Goal: Transaction & Acquisition: Purchase product/service

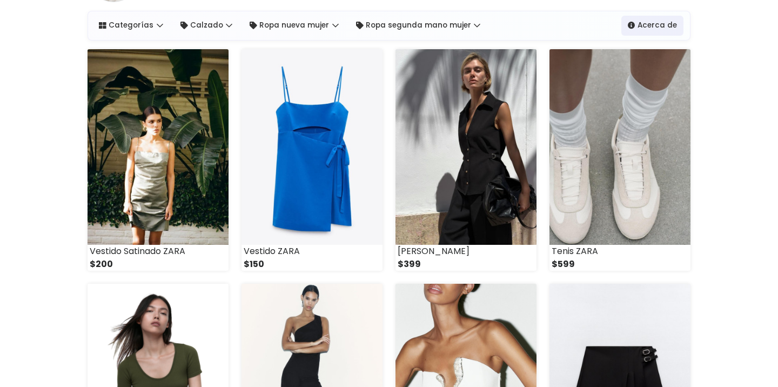
scroll to position [161, 0]
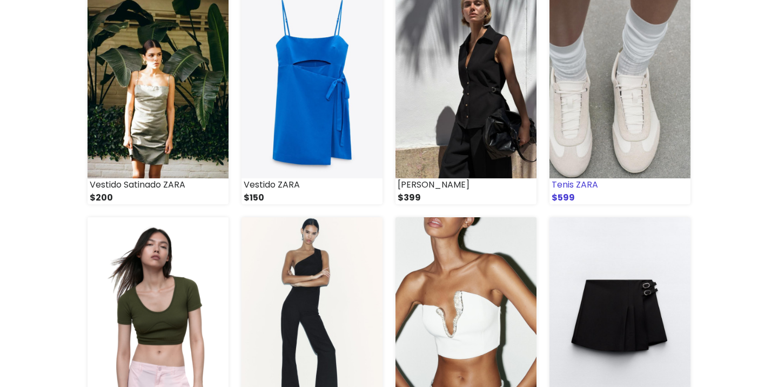
click at [626, 99] on img at bounding box center [619, 81] width 141 height 196
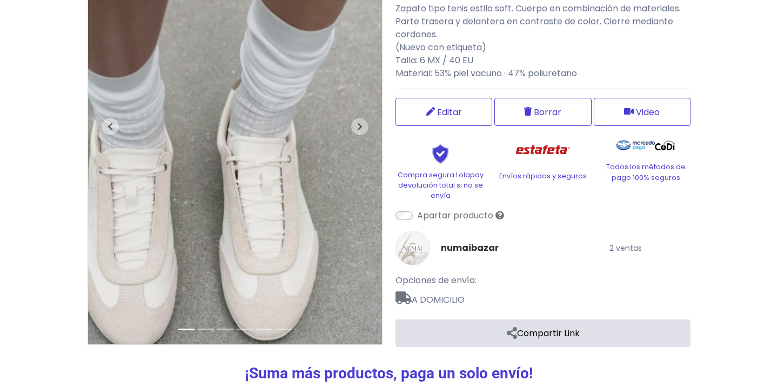
scroll to position [174, 0]
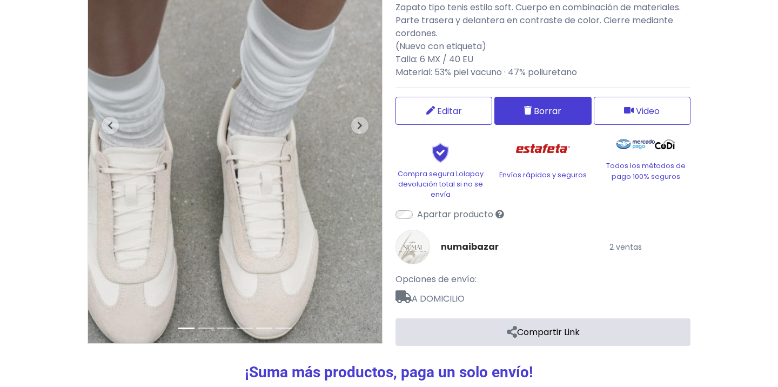
click at [528, 105] on button "Borrar" at bounding box center [542, 111] width 97 height 28
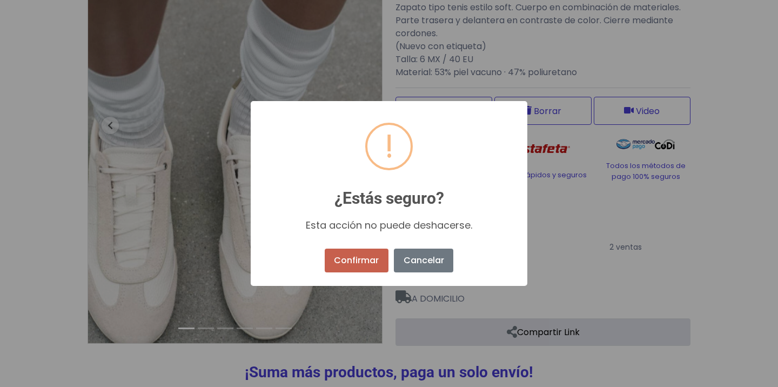
click at [379, 255] on button "Confirmar" at bounding box center [357, 261] width 64 height 24
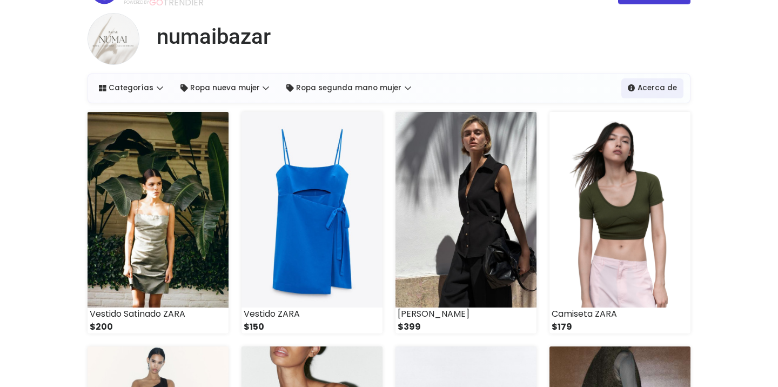
scroll to position [31, 0]
